Goal: Register for event/course

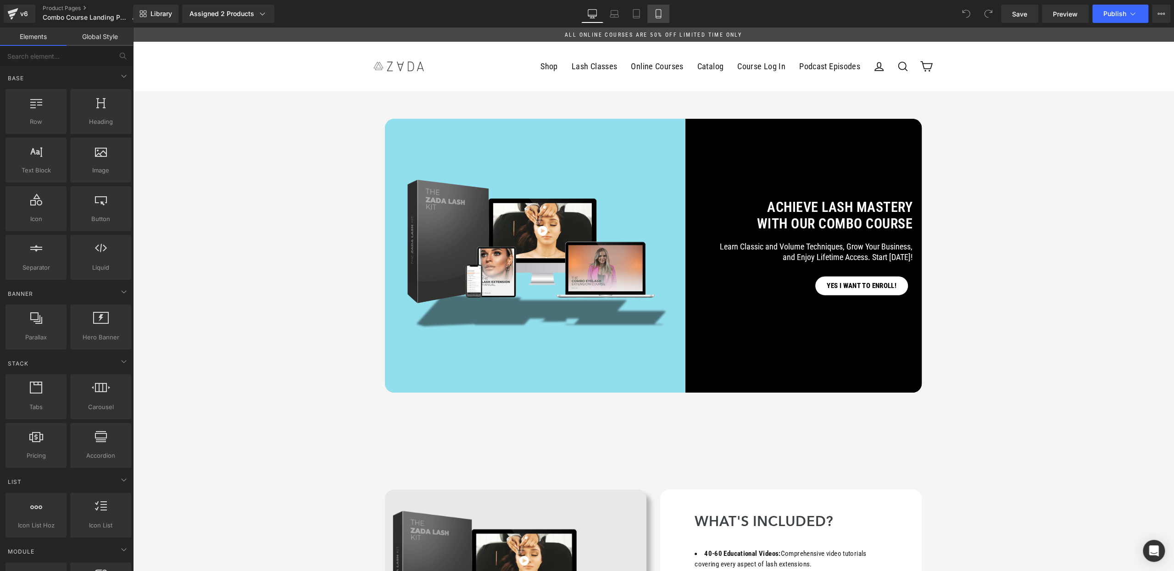
click at [654, 15] on icon at bounding box center [658, 13] width 9 height 9
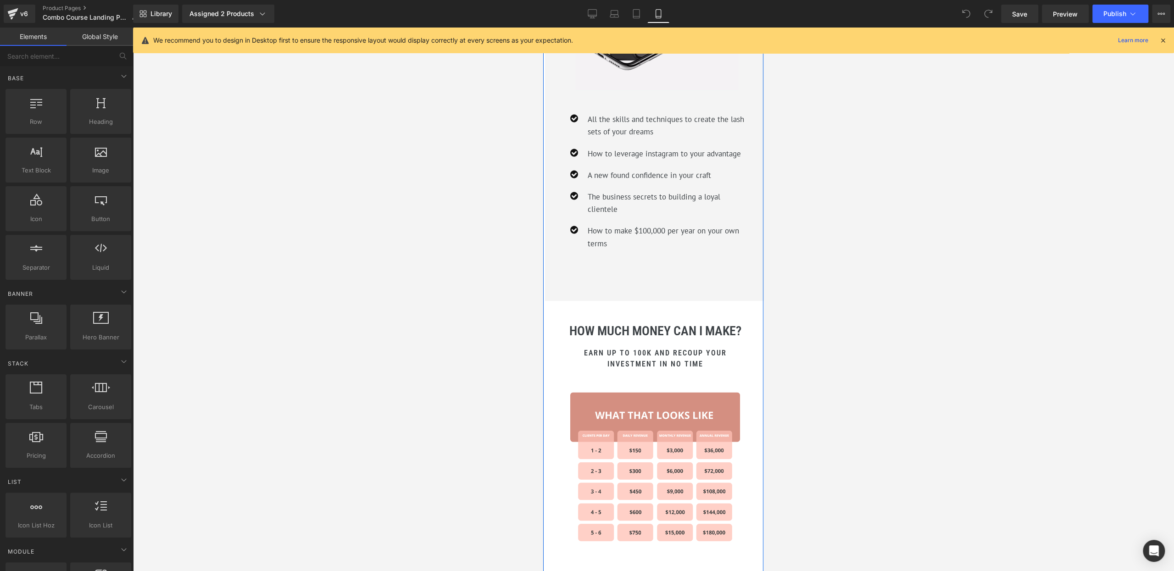
scroll to position [3043, 0]
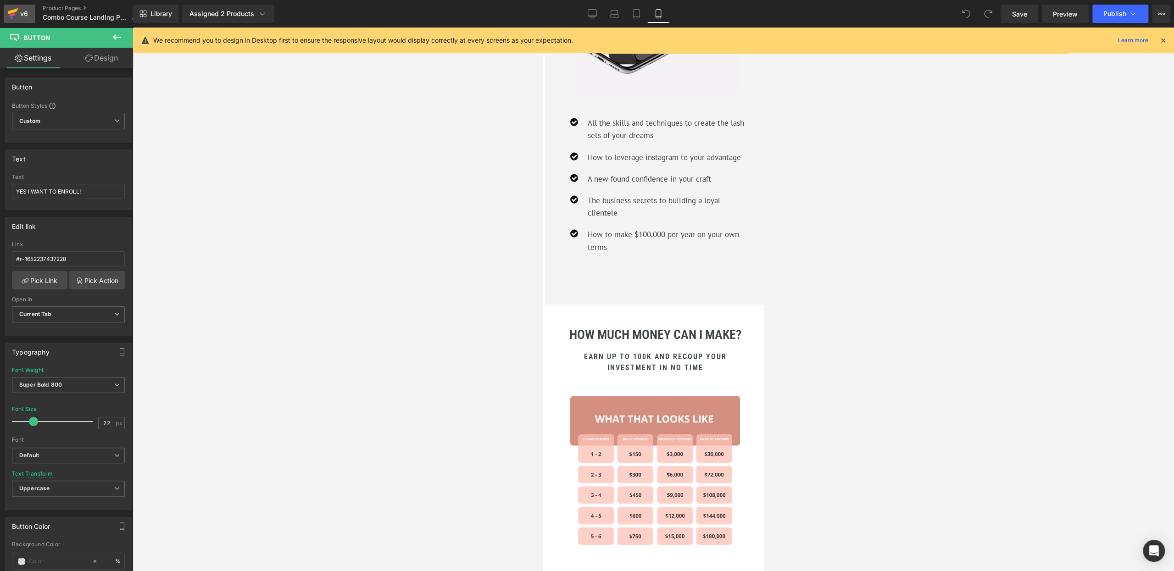
click at [24, 16] on div "v6" at bounding box center [23, 14] width 11 height 12
